Goal: Information Seeking & Learning: Learn about a topic

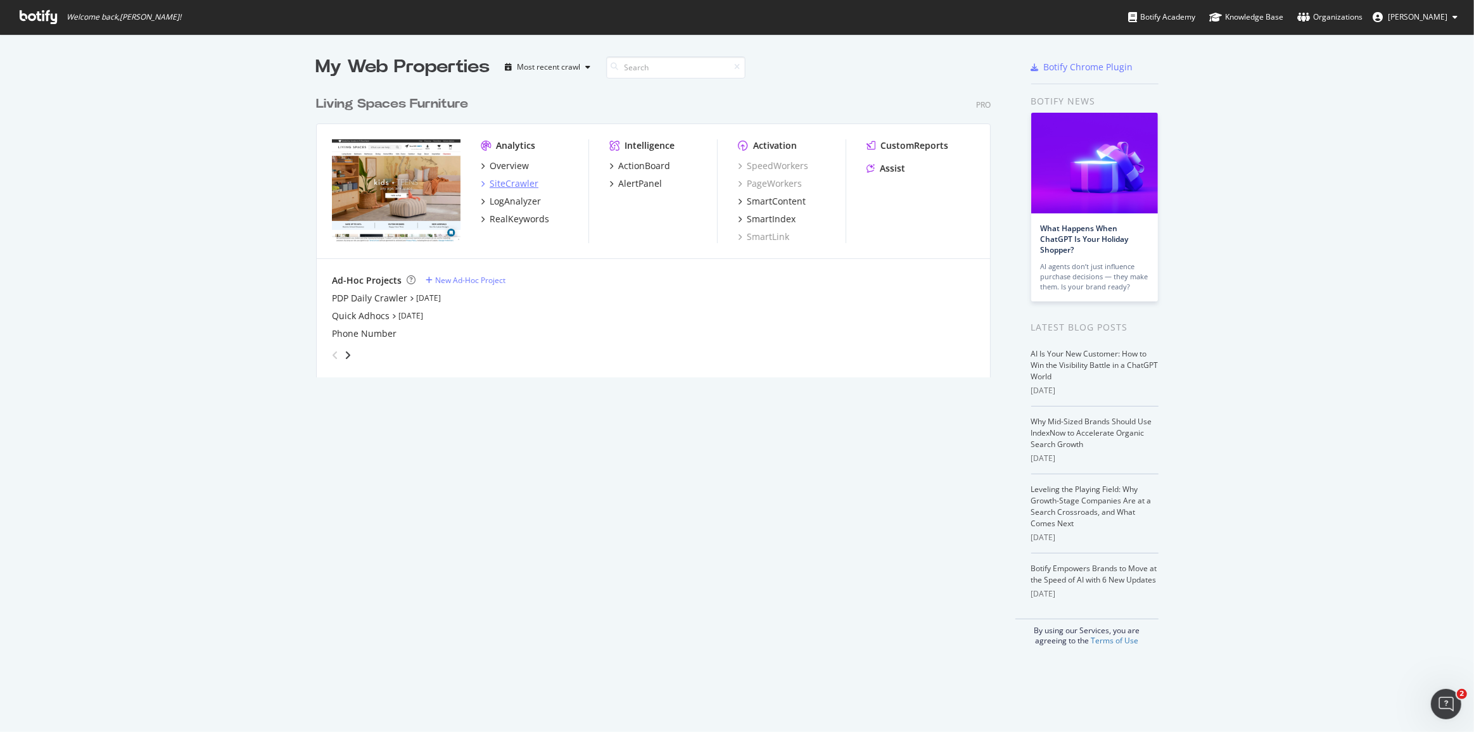
click at [510, 184] on div "SiteCrawler" at bounding box center [514, 183] width 49 height 13
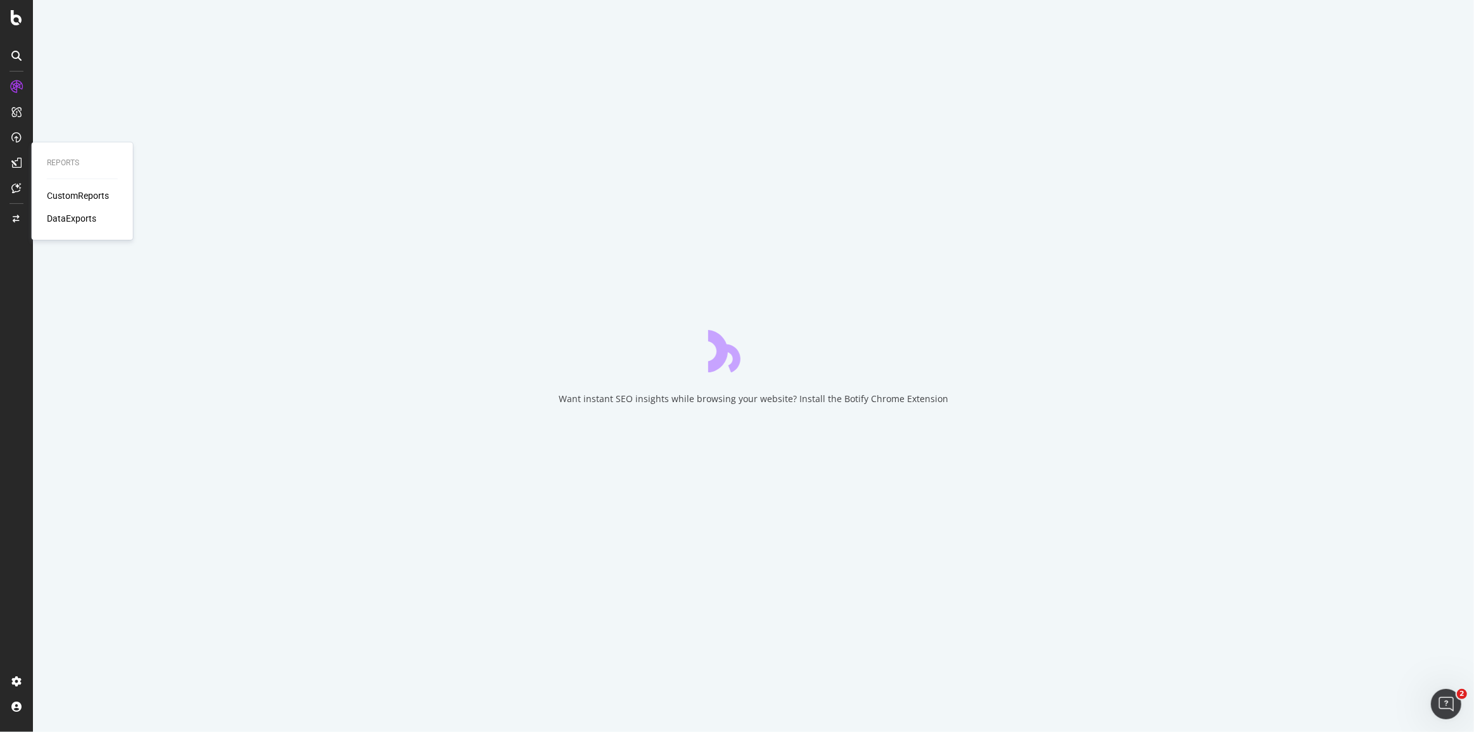
drag, startPoint x: 73, startPoint y: 201, endPoint x: 73, endPoint y: 210, distance: 8.9
click at [73, 201] on div "CustomReports" at bounding box center [78, 195] width 62 height 13
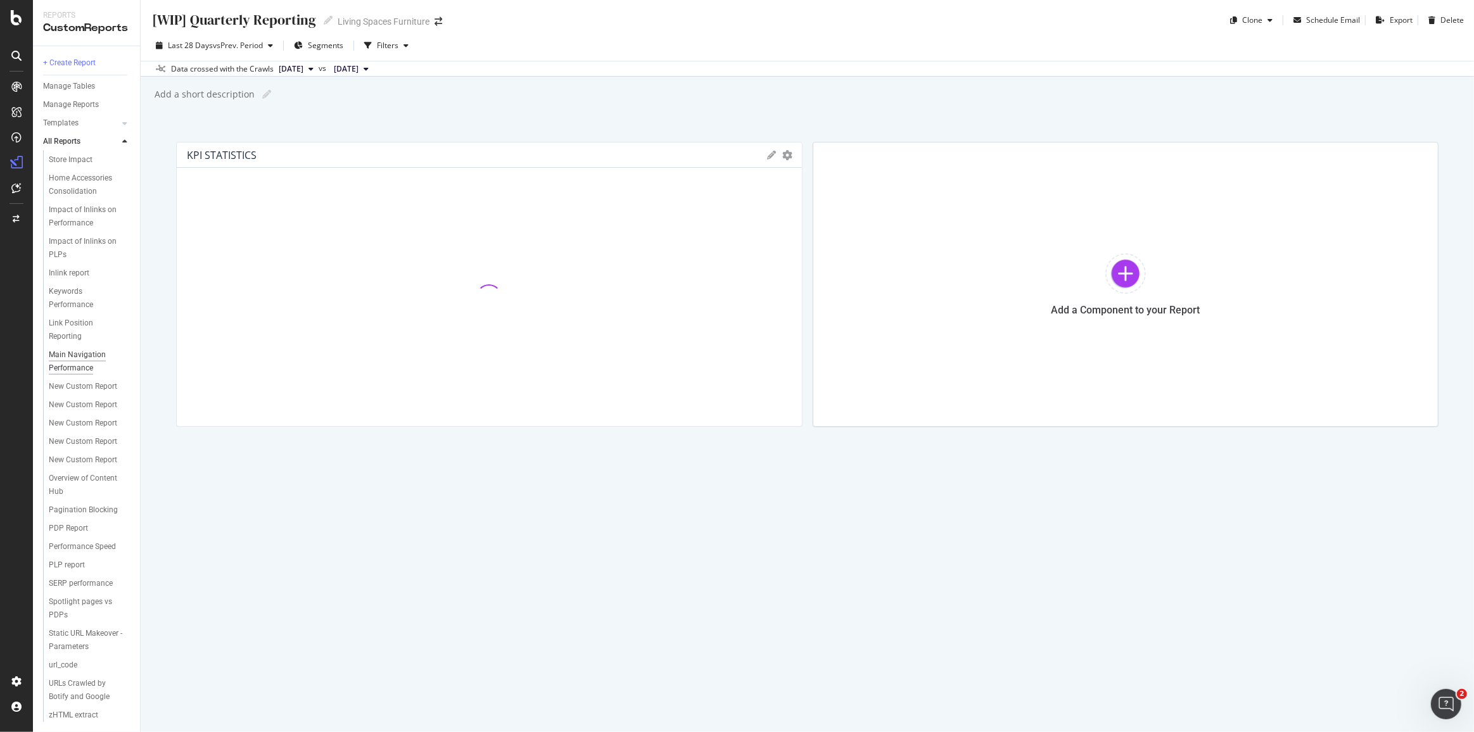
scroll to position [187, 0]
click at [75, 320] on div "Inlink report" at bounding box center [69, 313] width 41 height 13
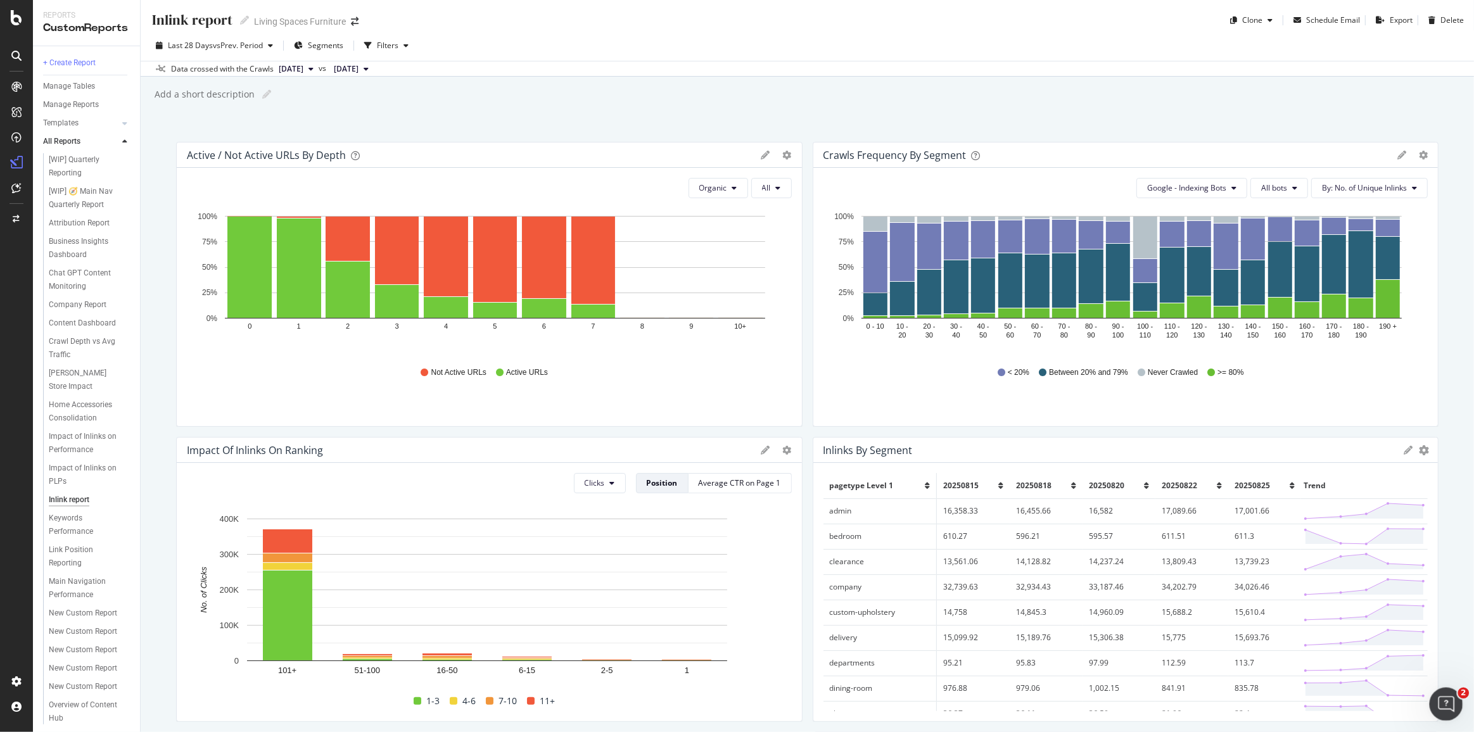
click at [1452, 693] on div "Open Intercom Messenger" at bounding box center [1444, 702] width 42 height 42
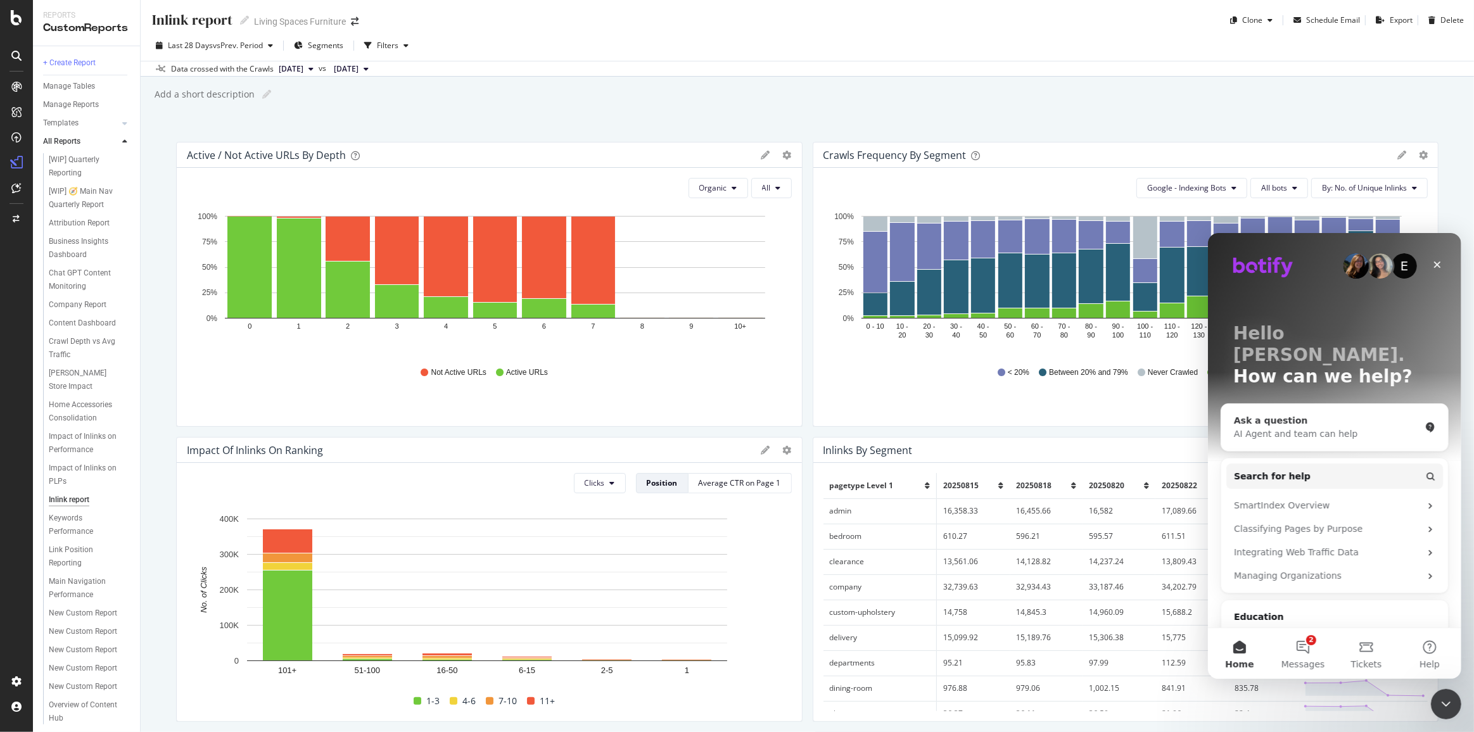
click at [1297, 427] on div "AI Agent and team can help" at bounding box center [1326, 433] width 186 height 13
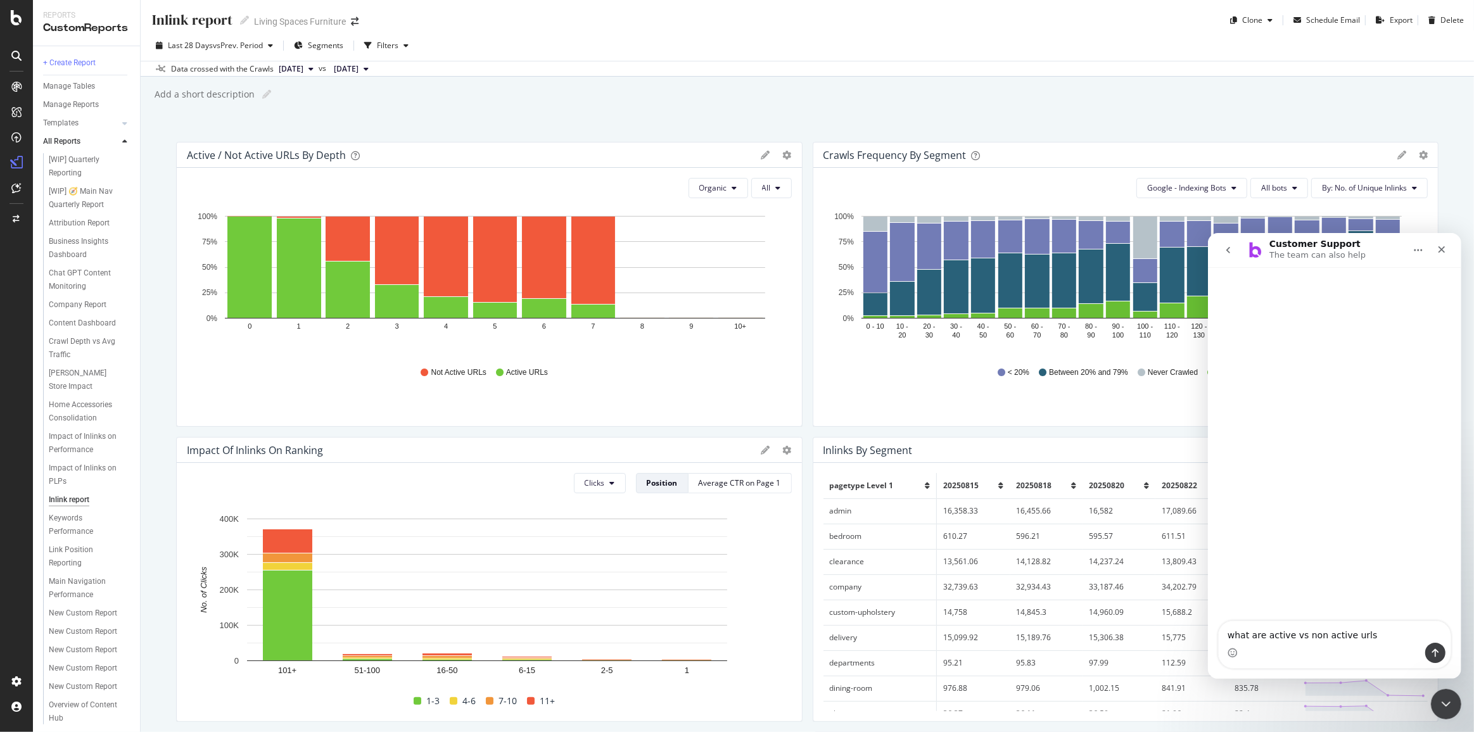
type textarea "what are active vs non active urls?"
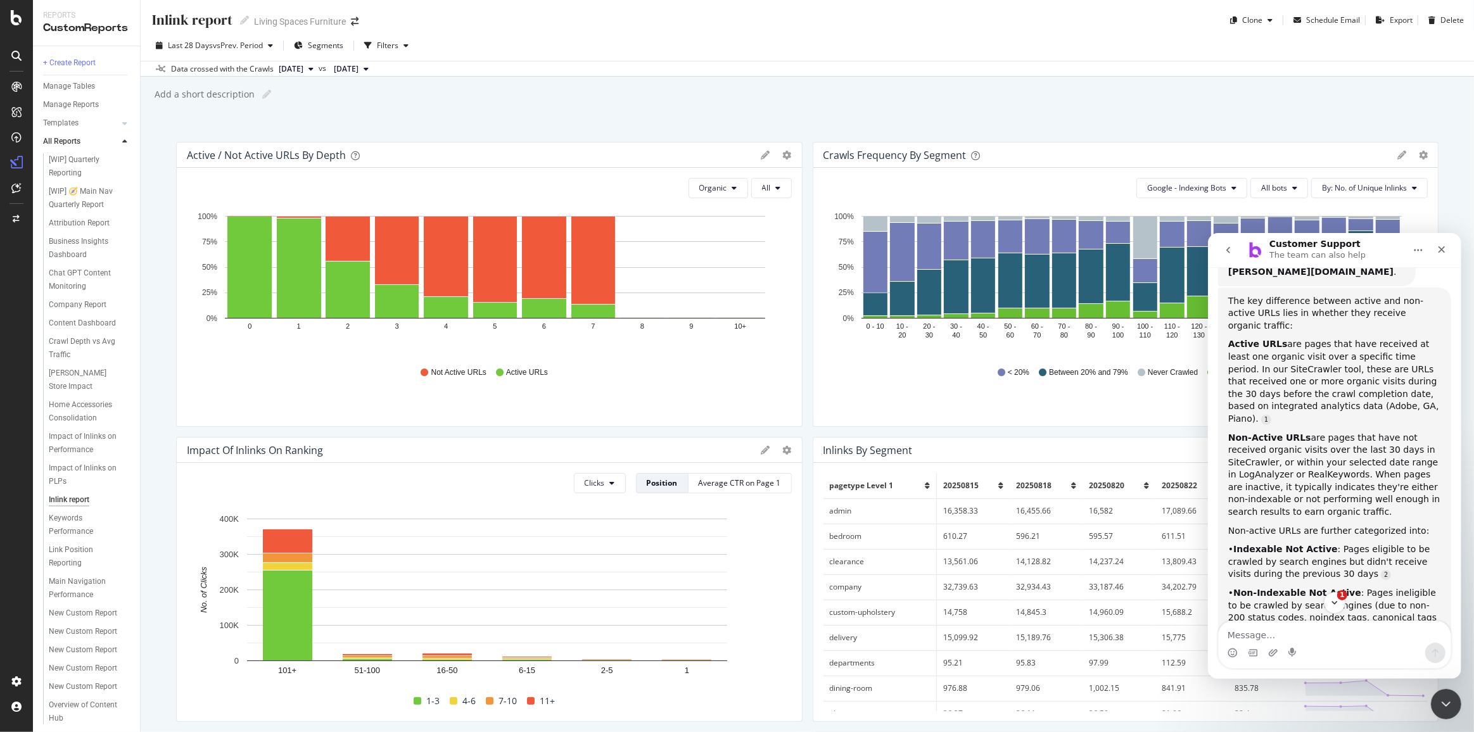
scroll to position [161, 0]
click at [707, 119] on div "Inlink report Inlink report Living Spaces Furniture Clone Schedule Email Export…" at bounding box center [807, 366] width 1333 height 732
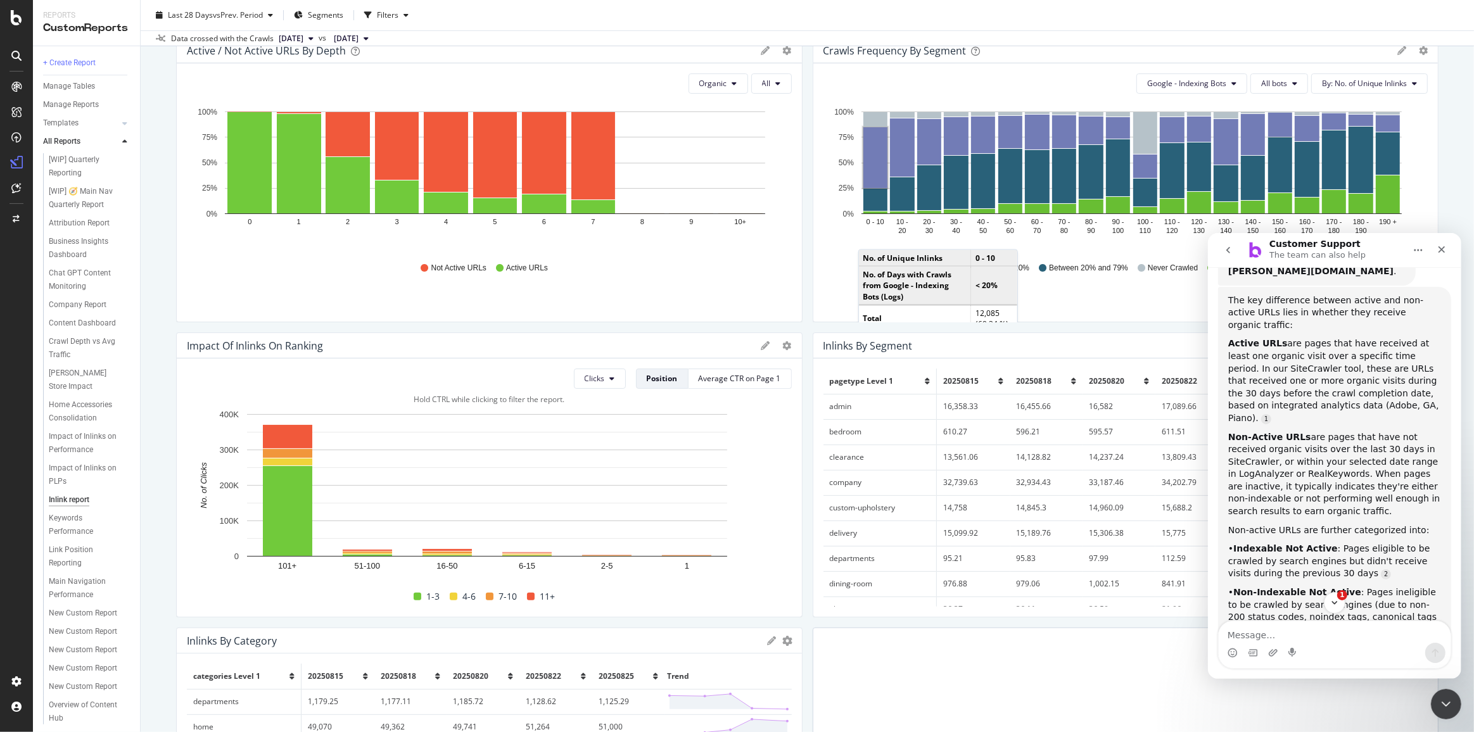
scroll to position [172, 0]
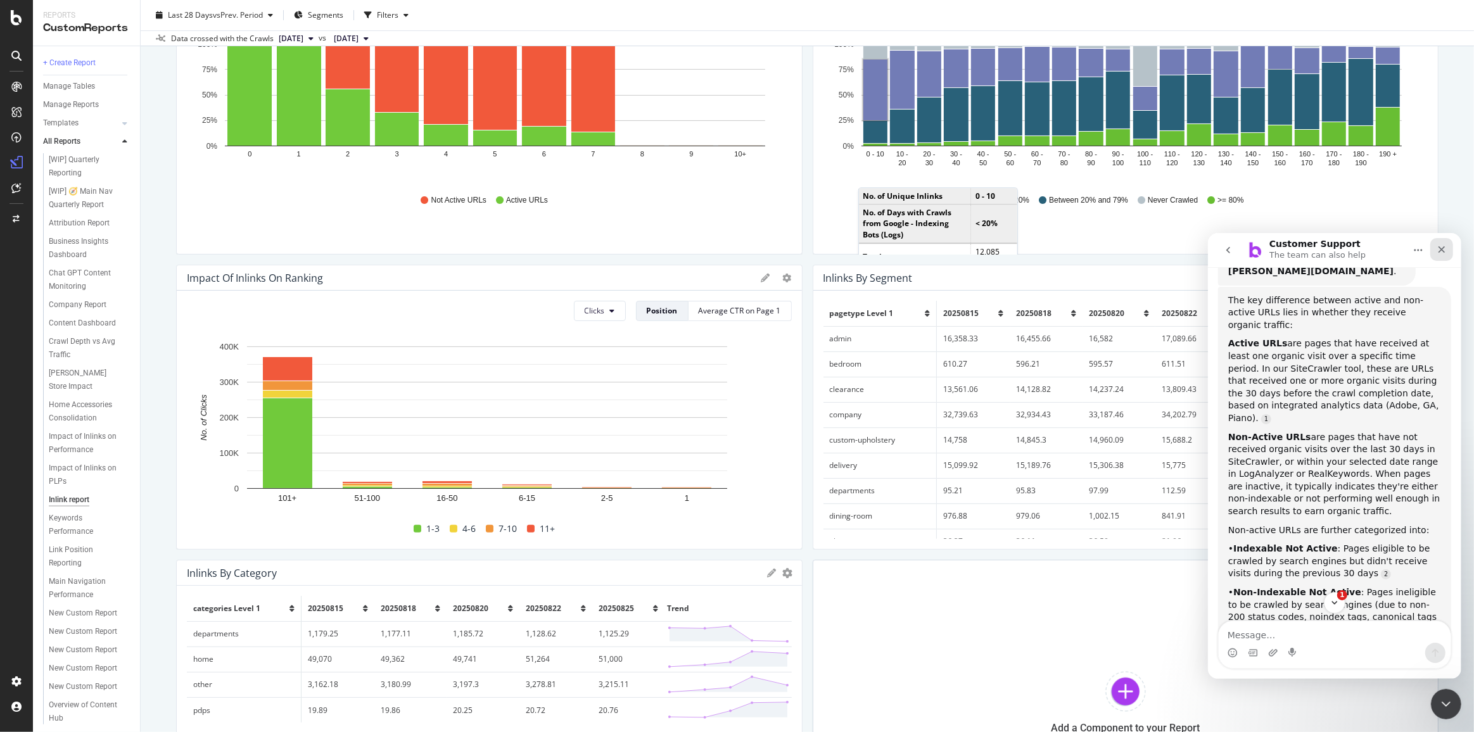
click at [1445, 250] on icon "Close" at bounding box center [1441, 249] width 10 height 10
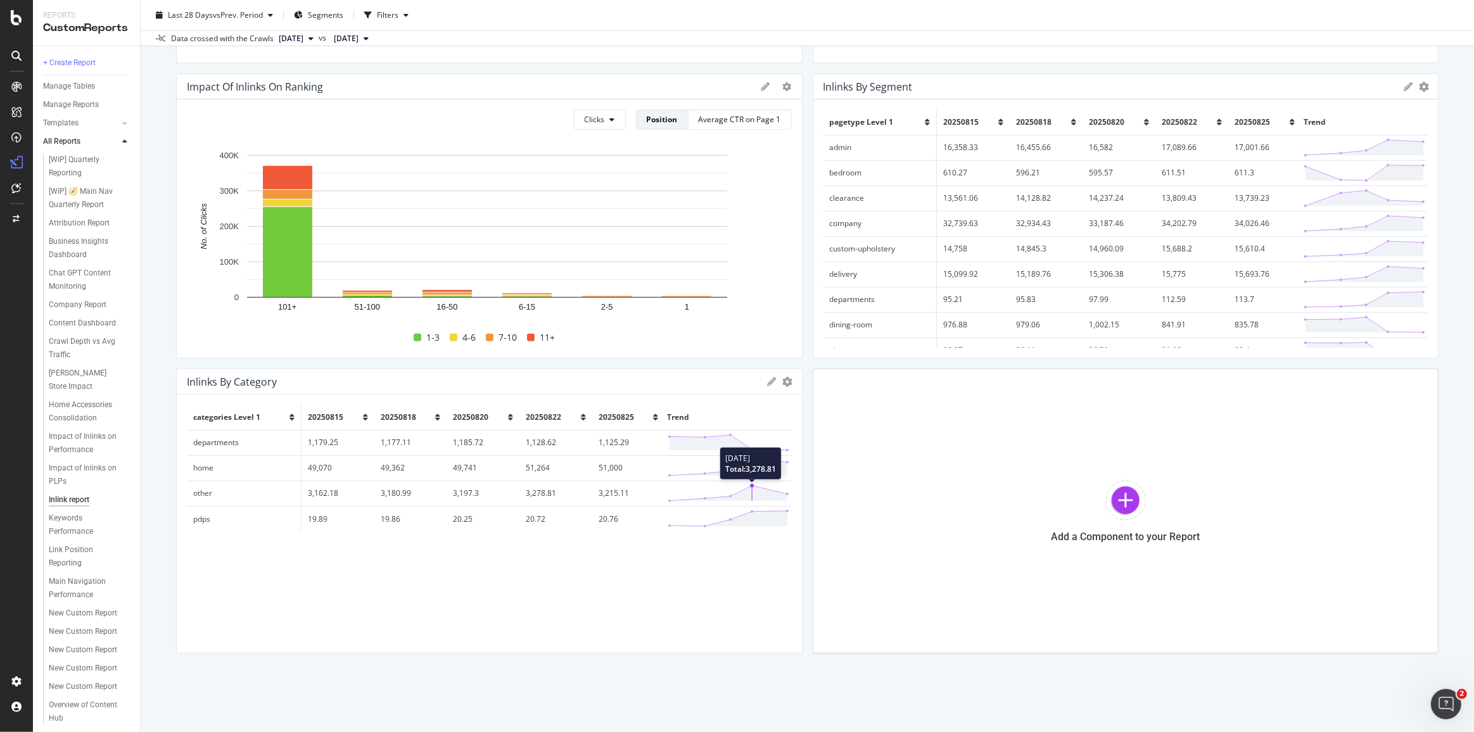
scroll to position [364, 0]
click at [91, 484] on div "Impact of Inlinks on PLPs" at bounding box center [85, 475] width 72 height 27
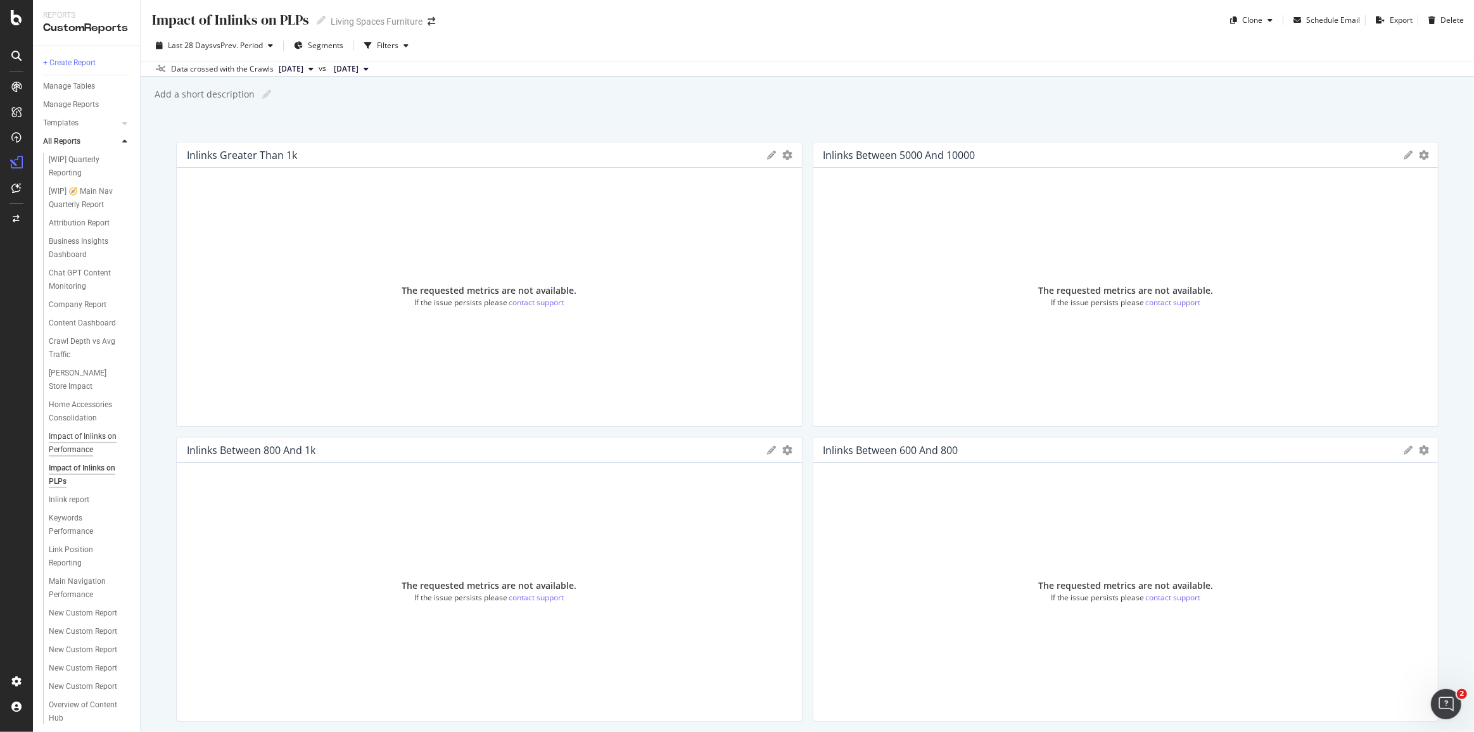
click at [72, 457] on div "Impact of Inlinks on Performance" at bounding box center [86, 443] width 74 height 27
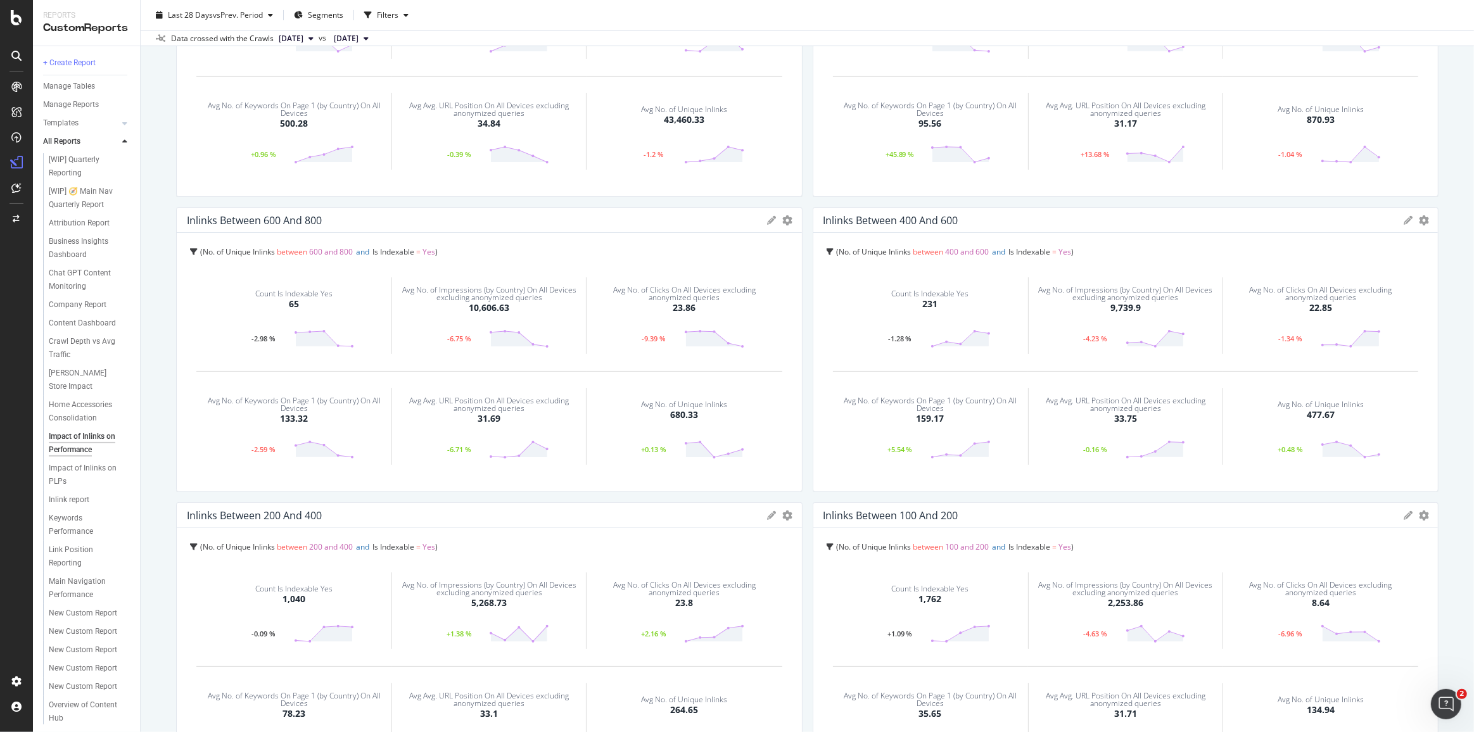
scroll to position [57, 0]
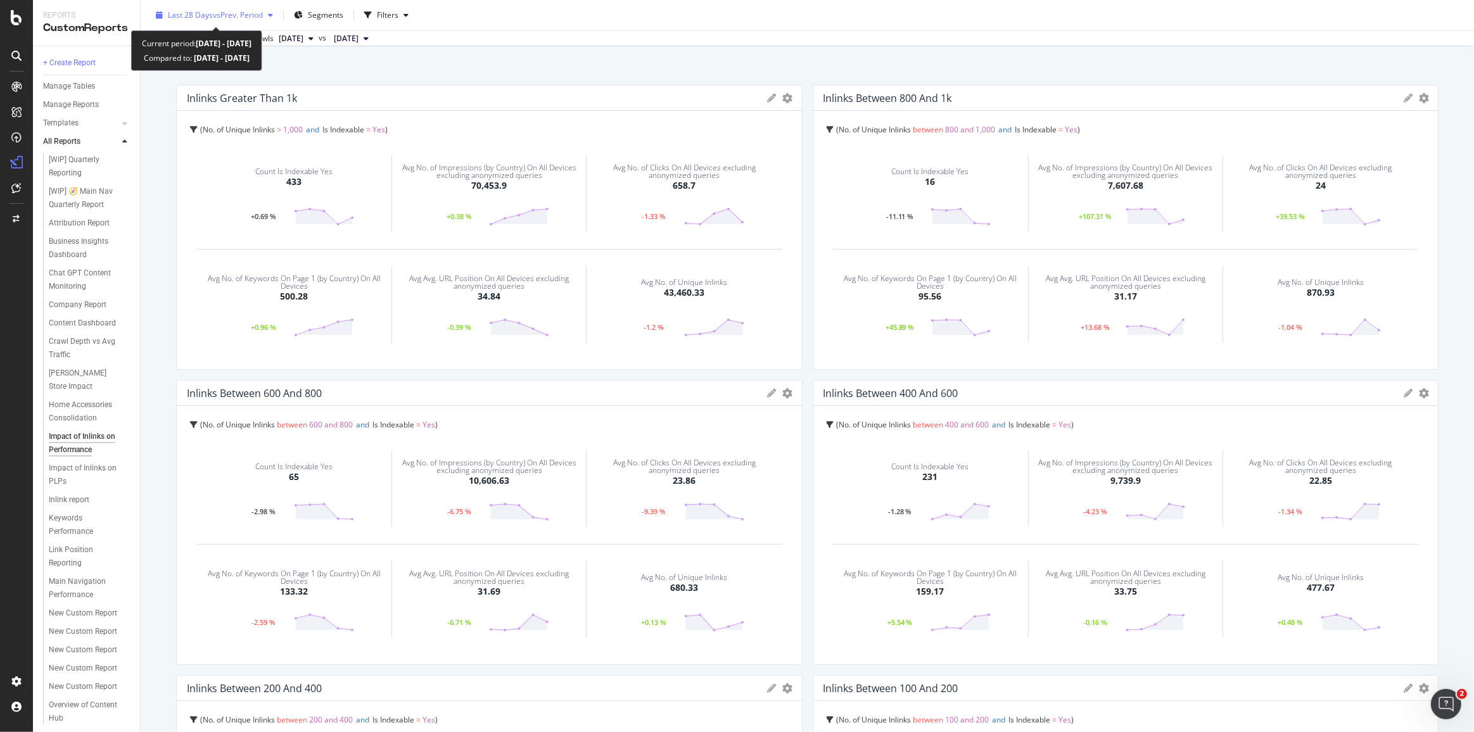
click at [242, 19] on span "vs Prev. Period" at bounding box center [238, 14] width 50 height 11
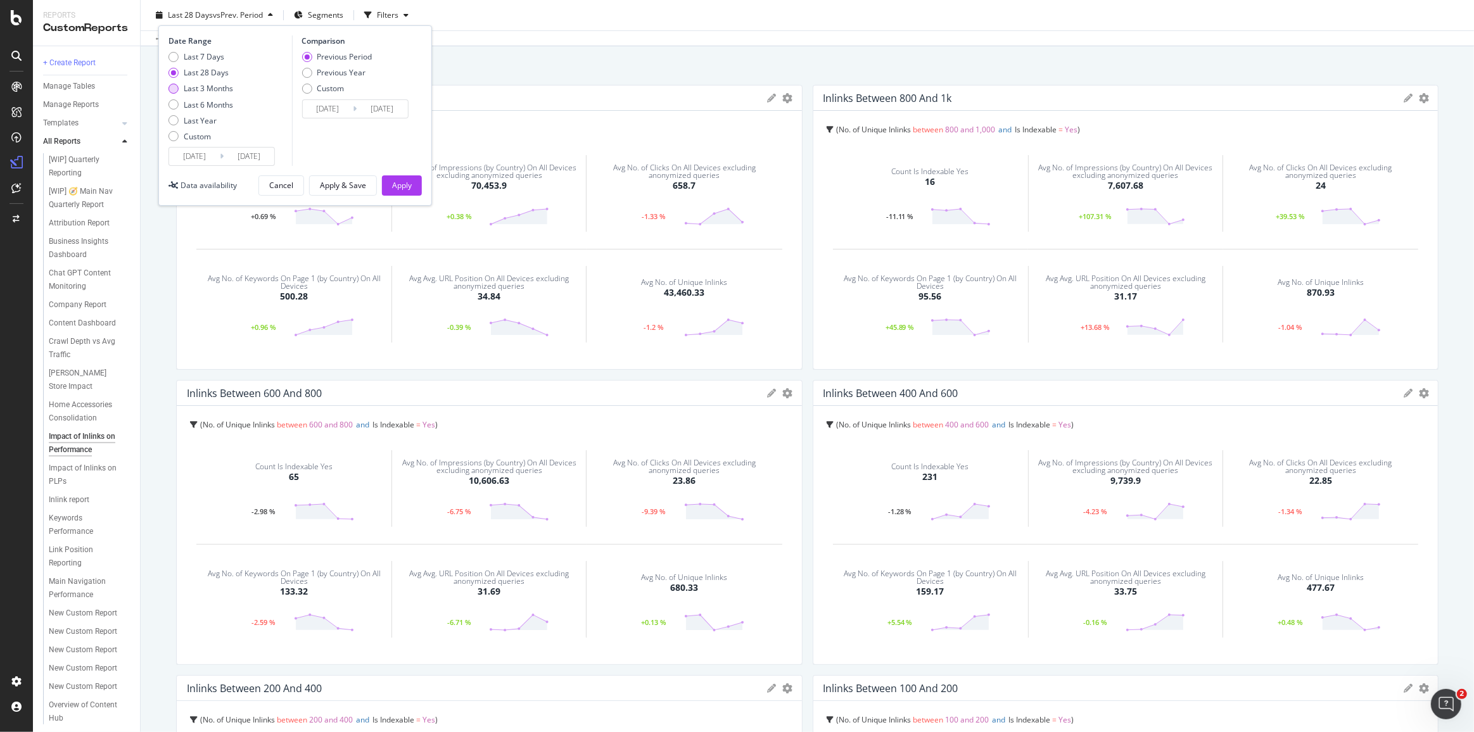
click at [217, 86] on div "Last 3 Months" at bounding box center [208, 88] width 49 height 11
type input "[DATE]"
click at [397, 184] on div "Apply" at bounding box center [402, 185] width 20 height 11
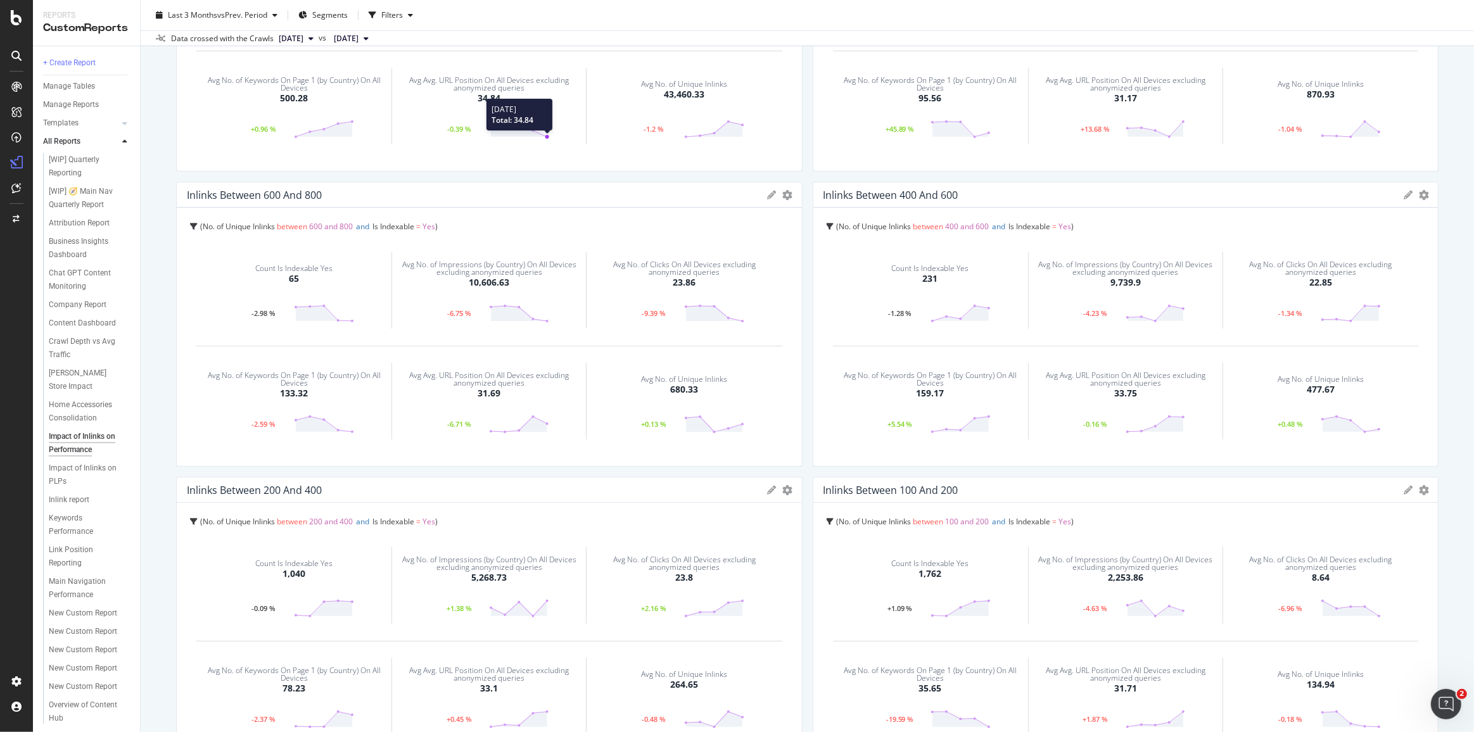
scroll to position [288, 0]
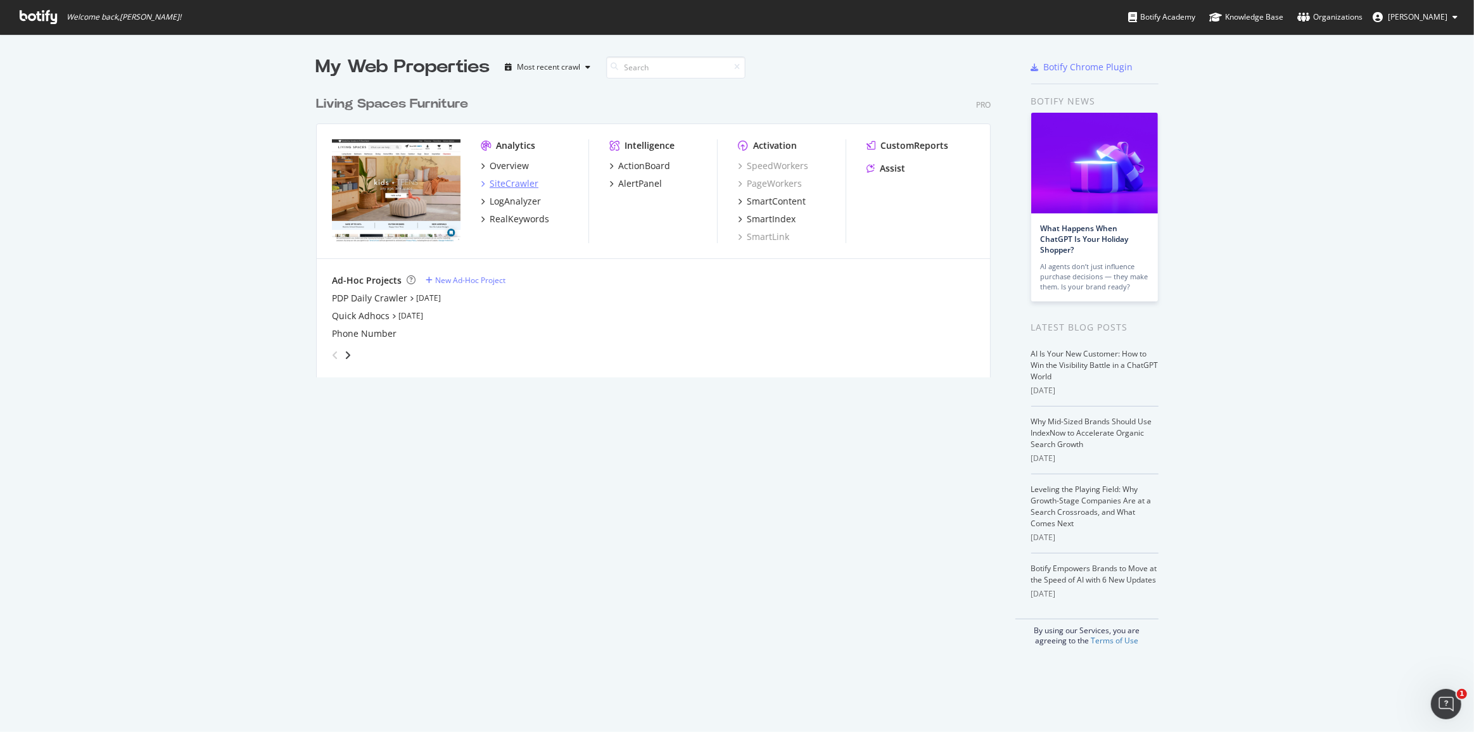
click at [504, 182] on div "SiteCrawler" at bounding box center [514, 183] width 49 height 13
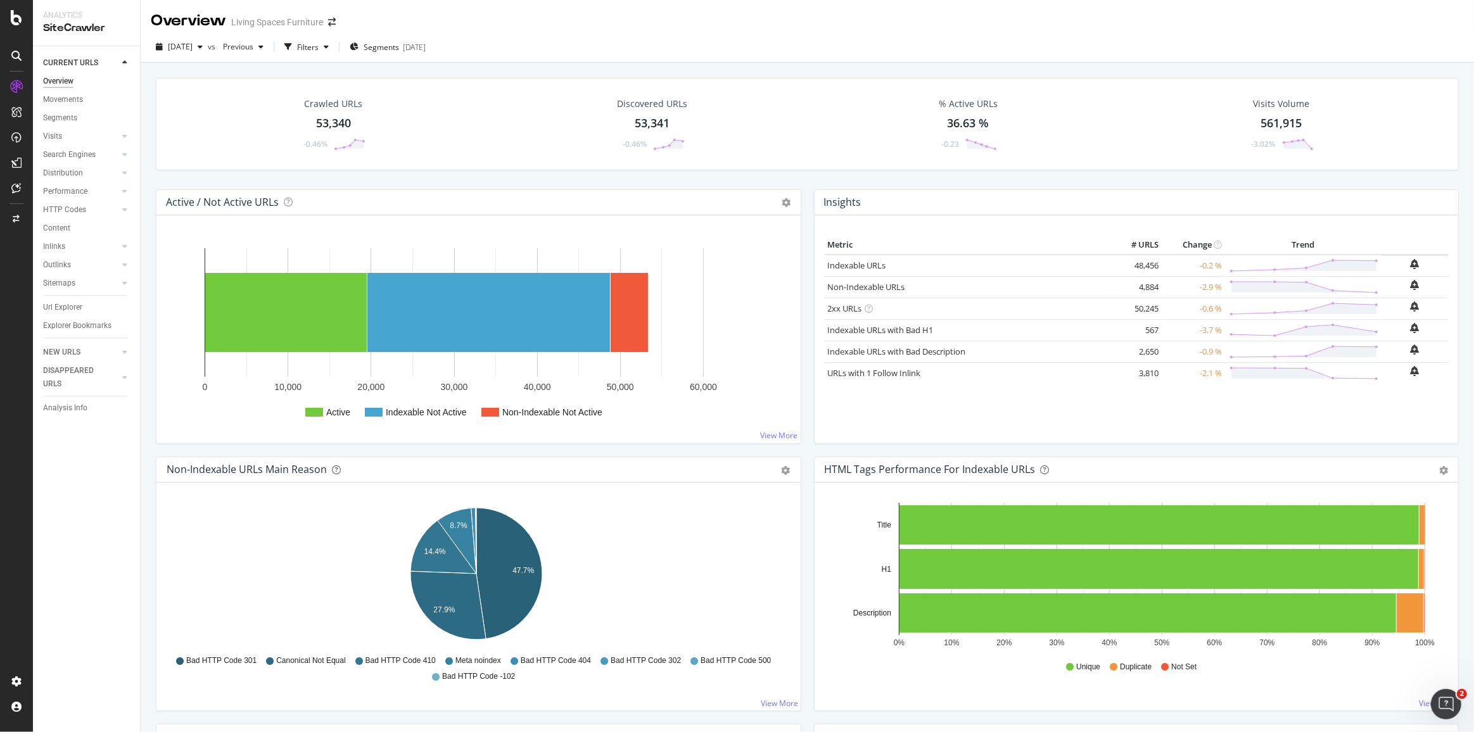
drag, startPoint x: 50, startPoint y: 310, endPoint x: 47, endPoint y: 317, distance: 7.4
click at [50, 310] on div "Url Explorer" at bounding box center [62, 307] width 39 height 13
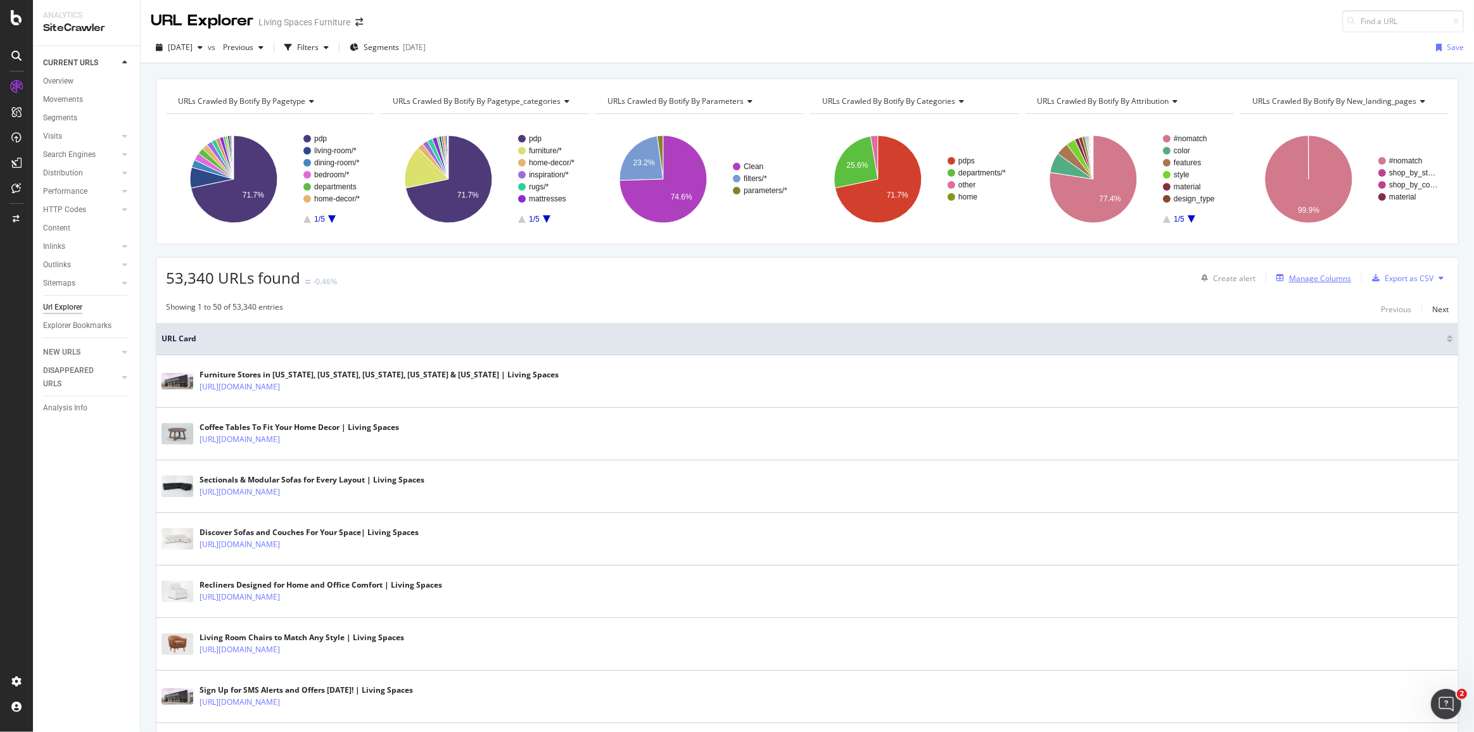
click at [1307, 277] on div "Manage Columns" at bounding box center [1320, 278] width 62 height 11
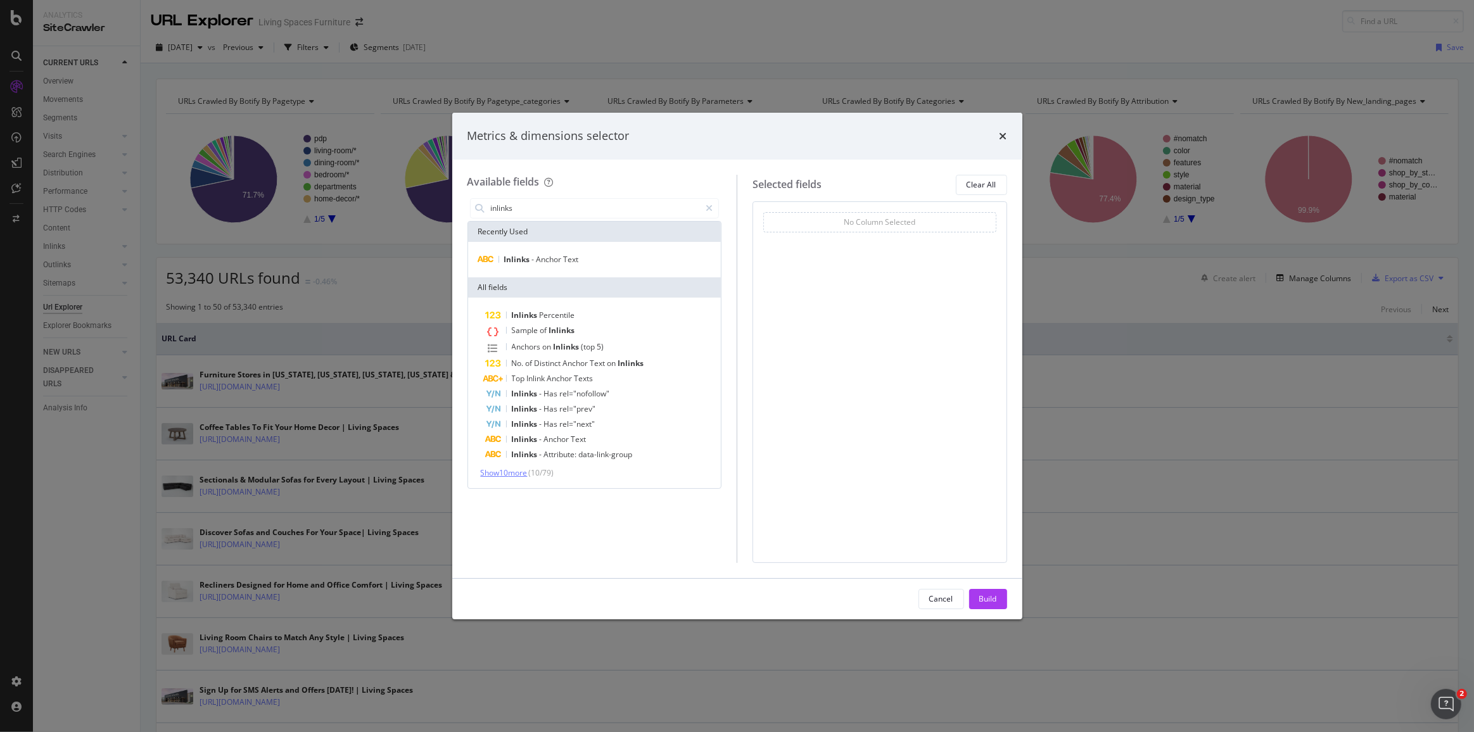
type input "inlinks"
click at [512, 472] on span "Show 10 more" at bounding box center [504, 472] width 47 height 11
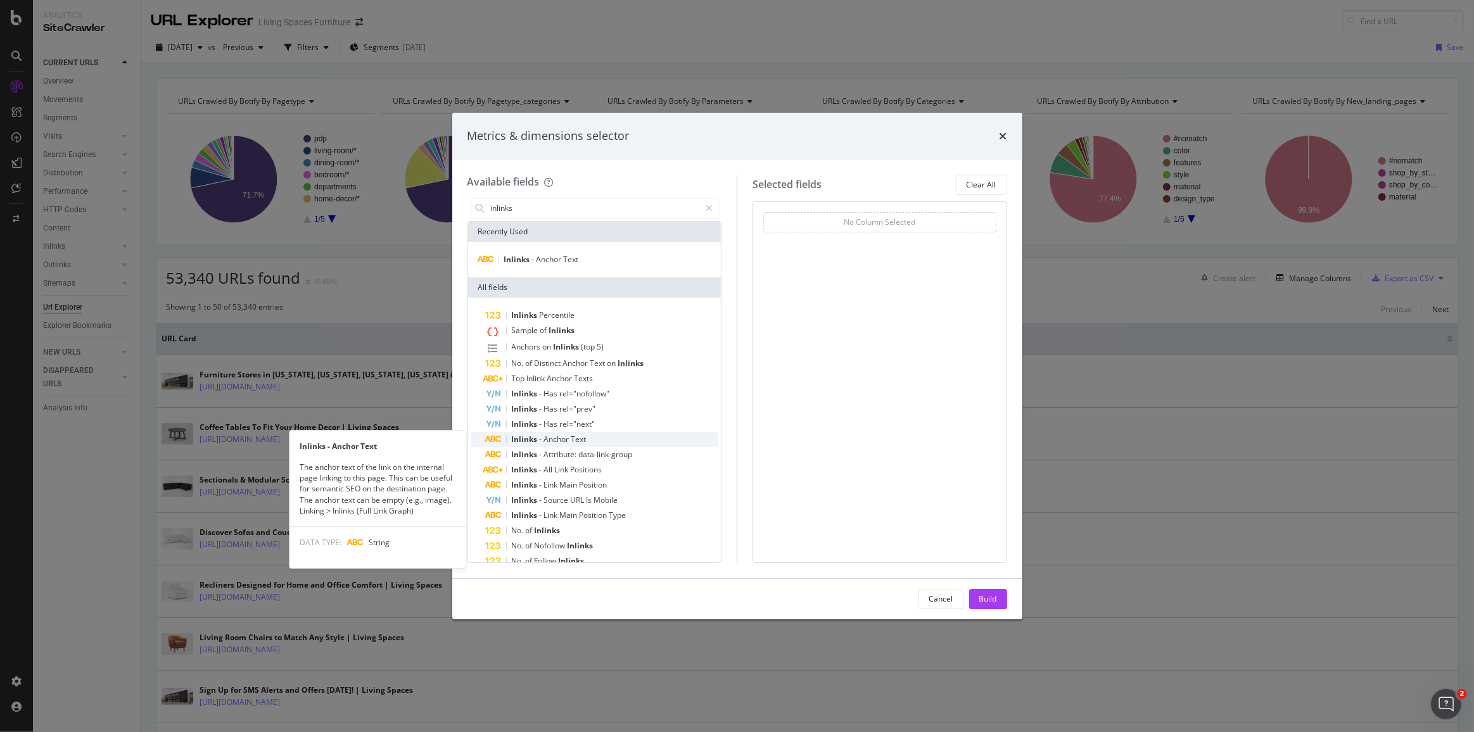
scroll to position [79, 0]
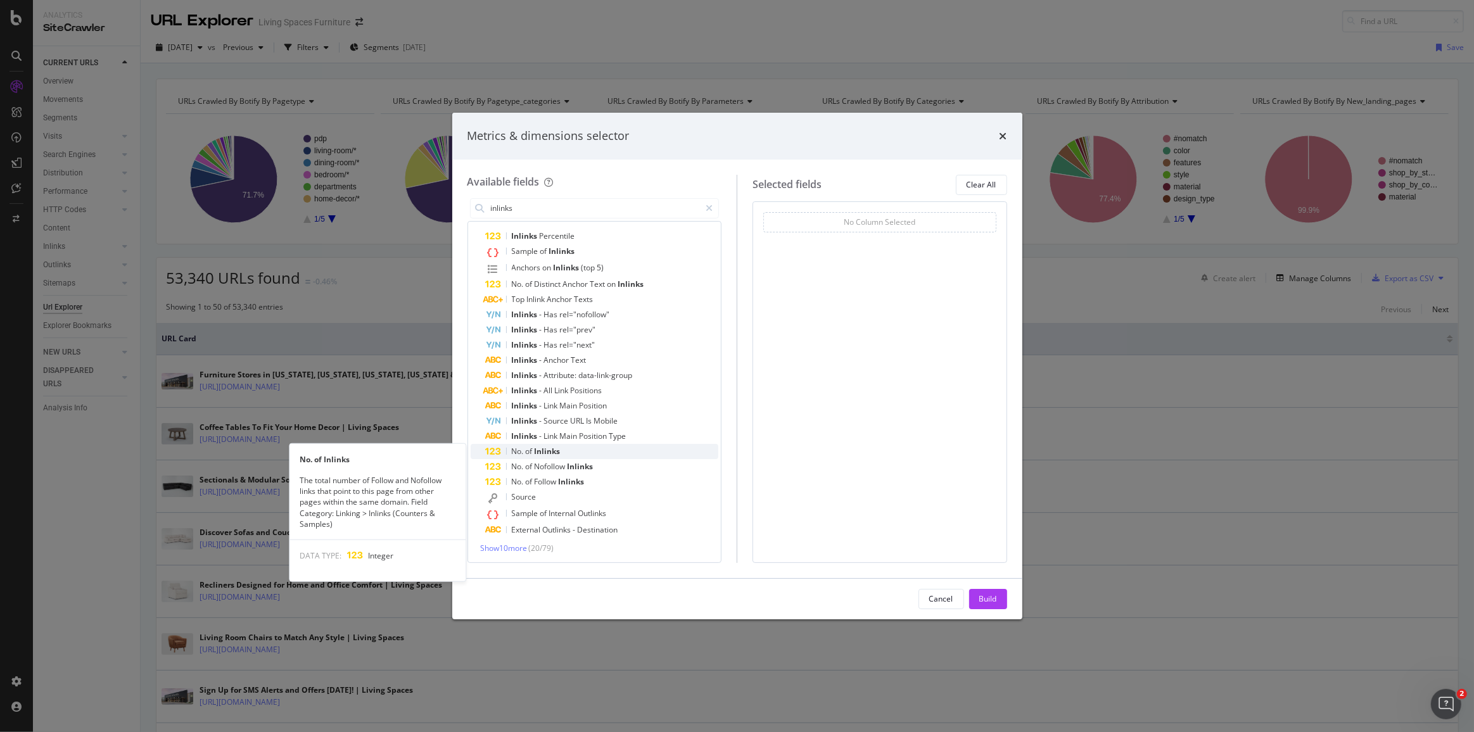
click at [593, 455] on div "No. of Inlinks" at bounding box center [602, 451] width 233 height 15
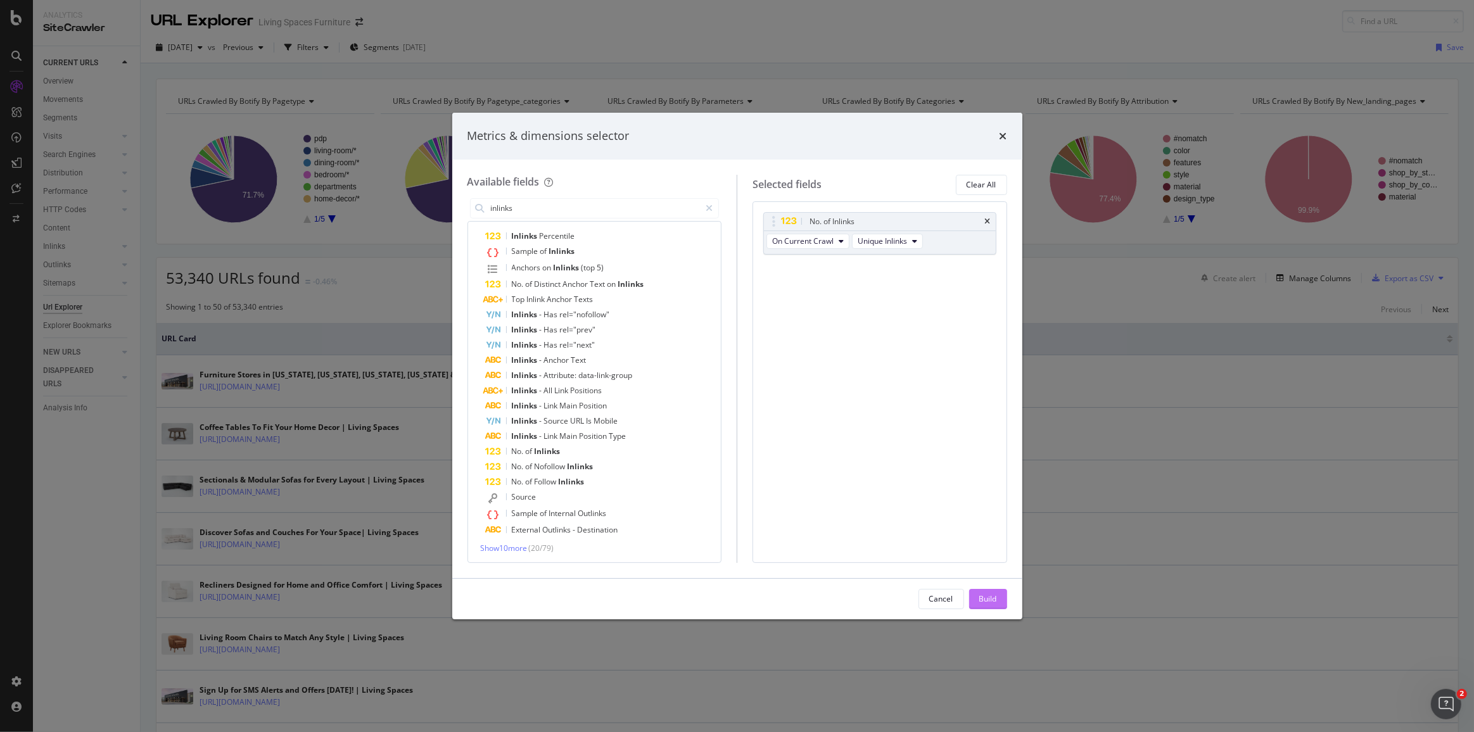
click at [991, 597] on div "Build" at bounding box center [988, 598] width 18 height 11
